Goal: Obtain resource: Obtain resource

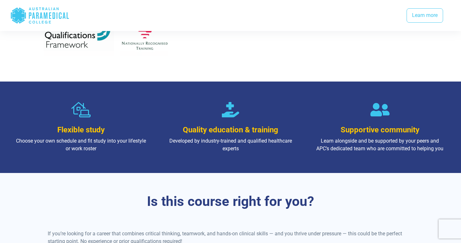
scroll to position [335, 0]
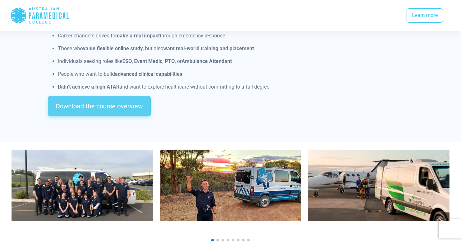
click at [107, 96] on link "Download the course overview" at bounding box center [99, 106] width 103 height 20
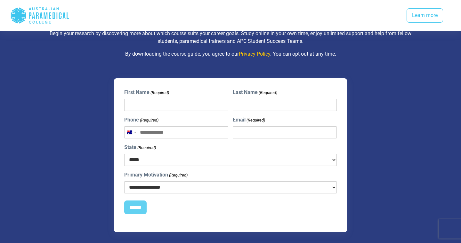
click at [86, 58] on div "Download your free course overview Begin your research by discovering more abou…" at bounding box center [230, 121] width 448 height 262
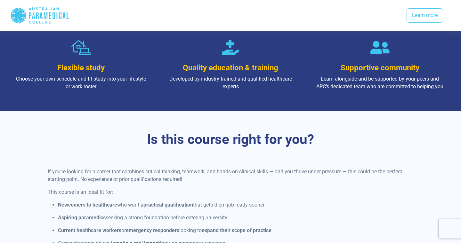
scroll to position [389, 0]
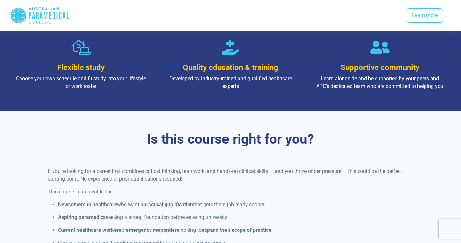
click at [39, 17] on icon ".logo-horizontal-c1{fill:#3CC5EE;} .logo-horizontal-c3{fill:#3CC5EE;} .logo-hor…" at bounding box center [39, 15] width 59 height 21
click at [36, 18] on icon ".logo-horizontal-c1{fill:#3CC5EE;} .logo-horizontal-c3{fill:#3CC5EE;} .logo-hor…" at bounding box center [39, 15] width 59 height 21
click at [422, 17] on link "Learn more" at bounding box center [424, 15] width 36 height 15
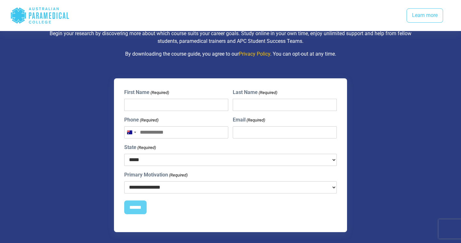
click at [25, 9] on icon ".logo-horizontal-c1{fill:#3CC5EE;} .logo-horizontal-c3{fill:#3CC5EE;} .logo-hor…" at bounding box center [39, 15] width 59 height 21
click at [32, 12] on icon ".logo-horizontal-c1{fill:#3CC5EE;} .logo-horizontal-c3{fill:#3CC5EE;} .logo-hor…" at bounding box center [39, 15] width 59 height 21
